Goal: Task Accomplishment & Management: Use online tool/utility

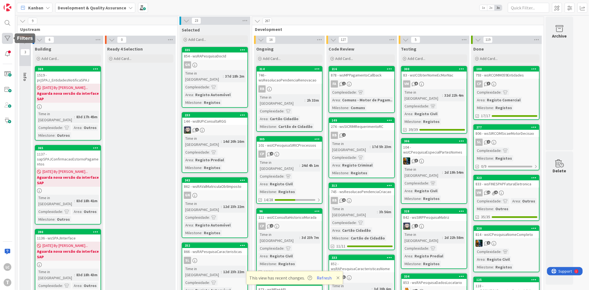
click at [4, 38] on div at bounding box center [7, 38] width 11 height 11
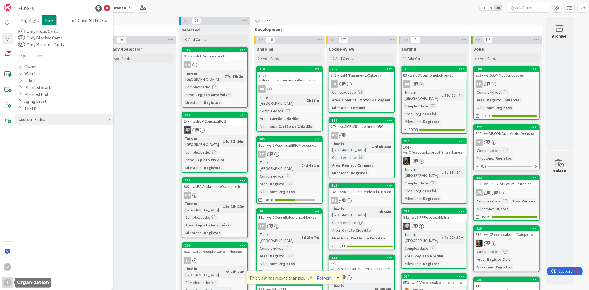
click at [9, 283] on div "T" at bounding box center [8, 283] width 8 height 8
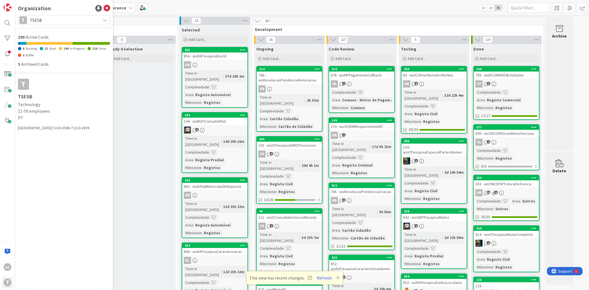
click at [78, 19] on span "TSESB" at bounding box center [64, 20] width 68 height 8
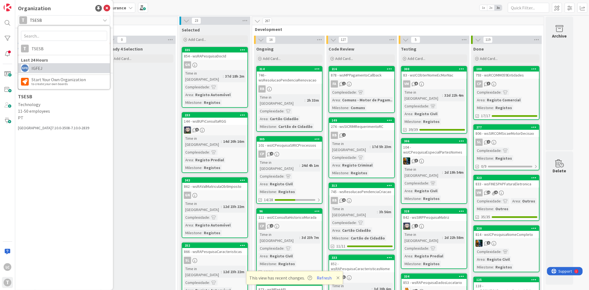
click at [67, 67] on span "IGFEJ" at bounding box center [69, 68] width 76 height 8
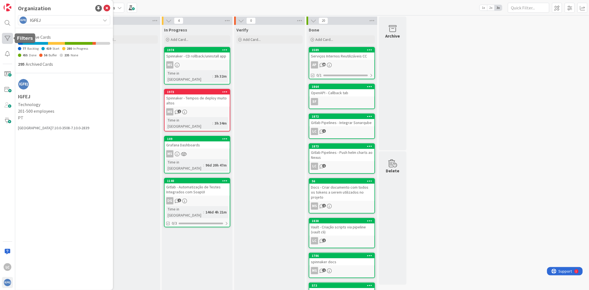
click at [8, 39] on div at bounding box center [7, 38] width 11 height 11
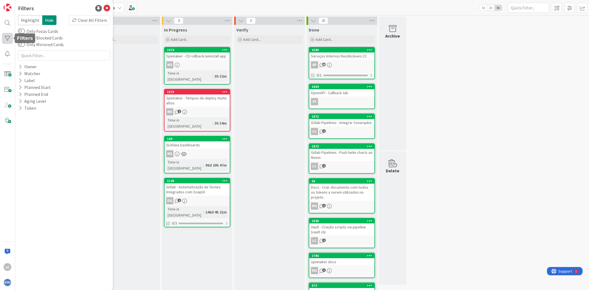
click at [8, 39] on div at bounding box center [7, 38] width 11 height 11
click at [134, 59] on div "To Do Add Card..." at bounding box center [124, 207] width 71 height 365
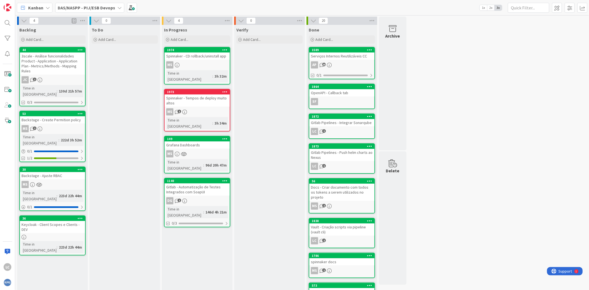
click at [87, 7] on b "DAS/NASPP - PIJ/ESB Devops" at bounding box center [86, 8] width 57 height 6
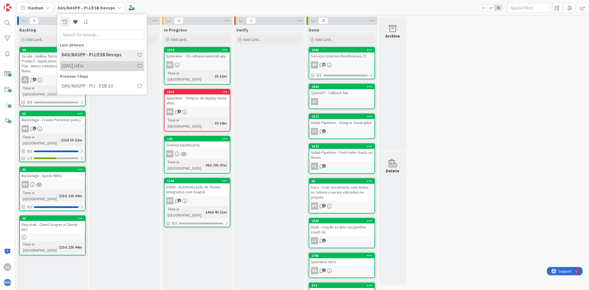
click at [100, 68] on h4 "[DAS] Infra" at bounding box center [99, 66] width 75 height 6
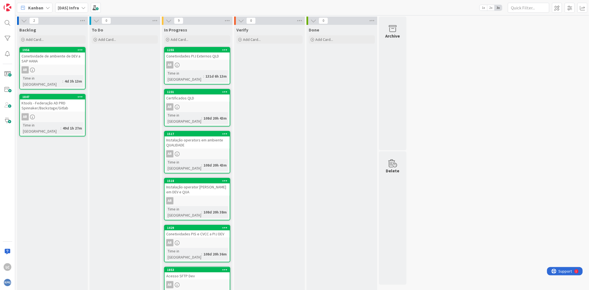
click at [207, 56] on div "Conetividades PIJ Externos QLD" at bounding box center [197, 55] width 65 height 7
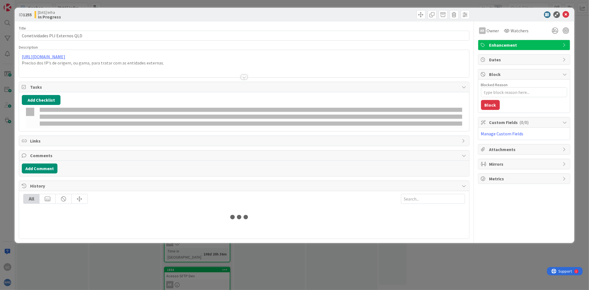
type textarea "x"
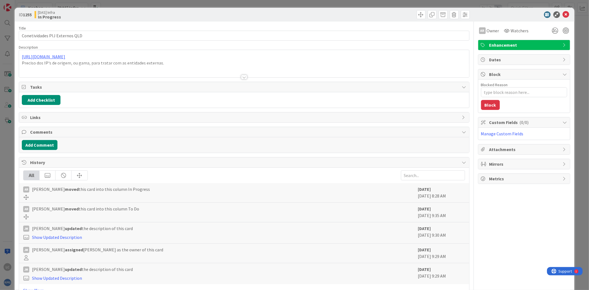
click at [244, 78] on div at bounding box center [244, 77] width 6 height 4
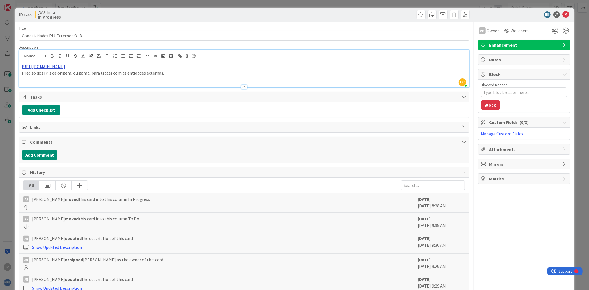
click at [65, 68] on link "[URL][DOMAIN_NAME]" at bounding box center [43, 67] width 43 height 6
click at [60, 77] on link "[URL][DOMAIN_NAME]" at bounding box center [41, 77] width 38 height 7
click at [563, 16] on icon at bounding box center [566, 14] width 7 height 7
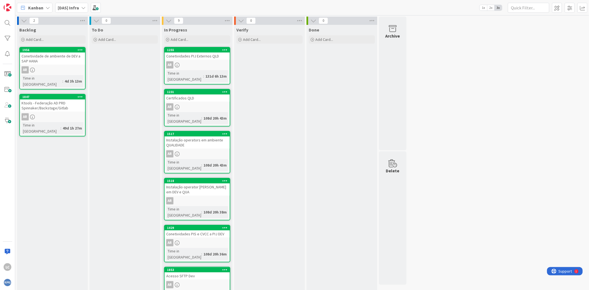
click at [278, 138] on div "Verify Add Card..." at bounding box center [269, 238] width 71 height 427
